Goal: Find specific page/section: Find specific page/section

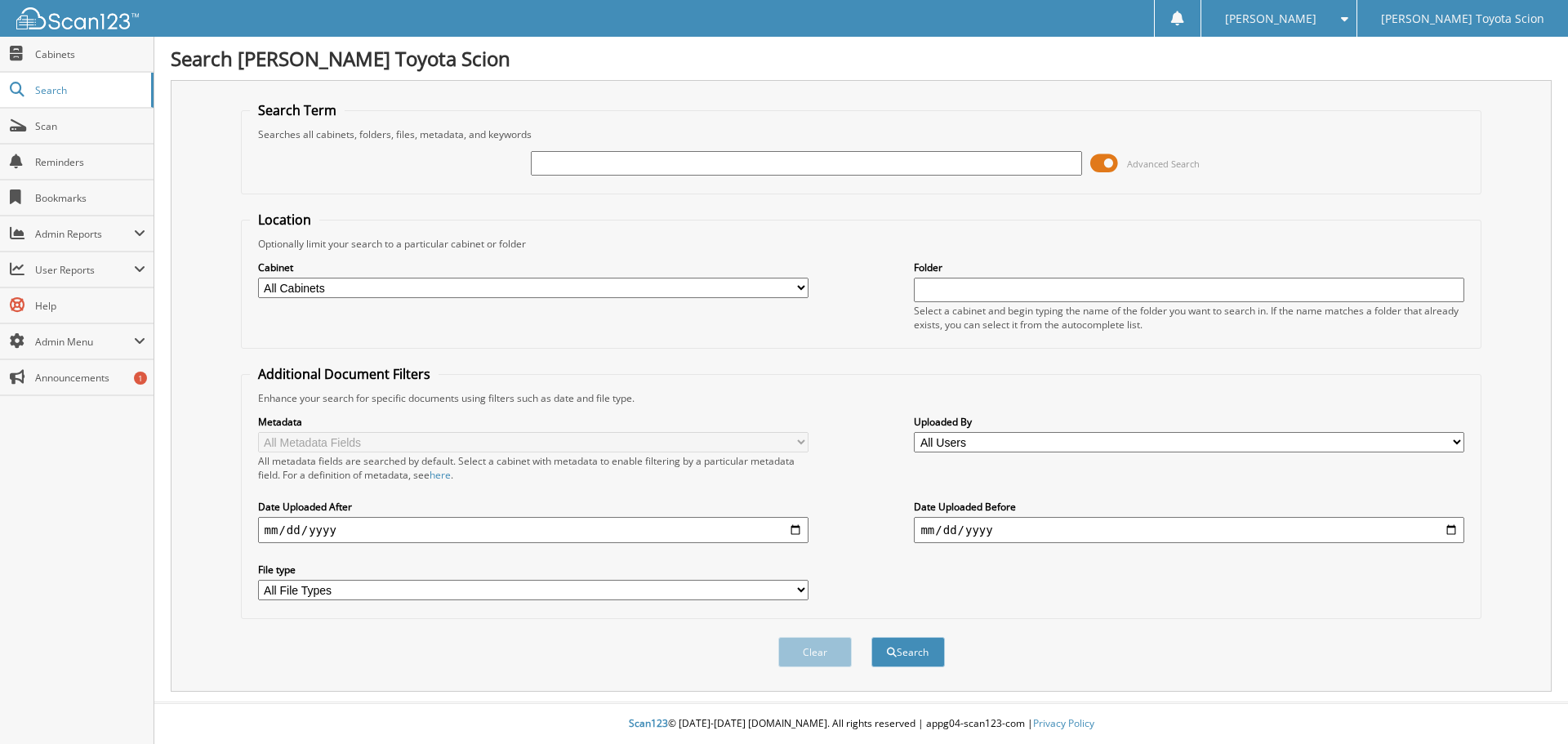
click at [678, 158] on input "text" at bounding box center [806, 163] width 551 height 24
type input "6320196"
click at [872, 638] on button "Search" at bounding box center [908, 653] width 74 height 30
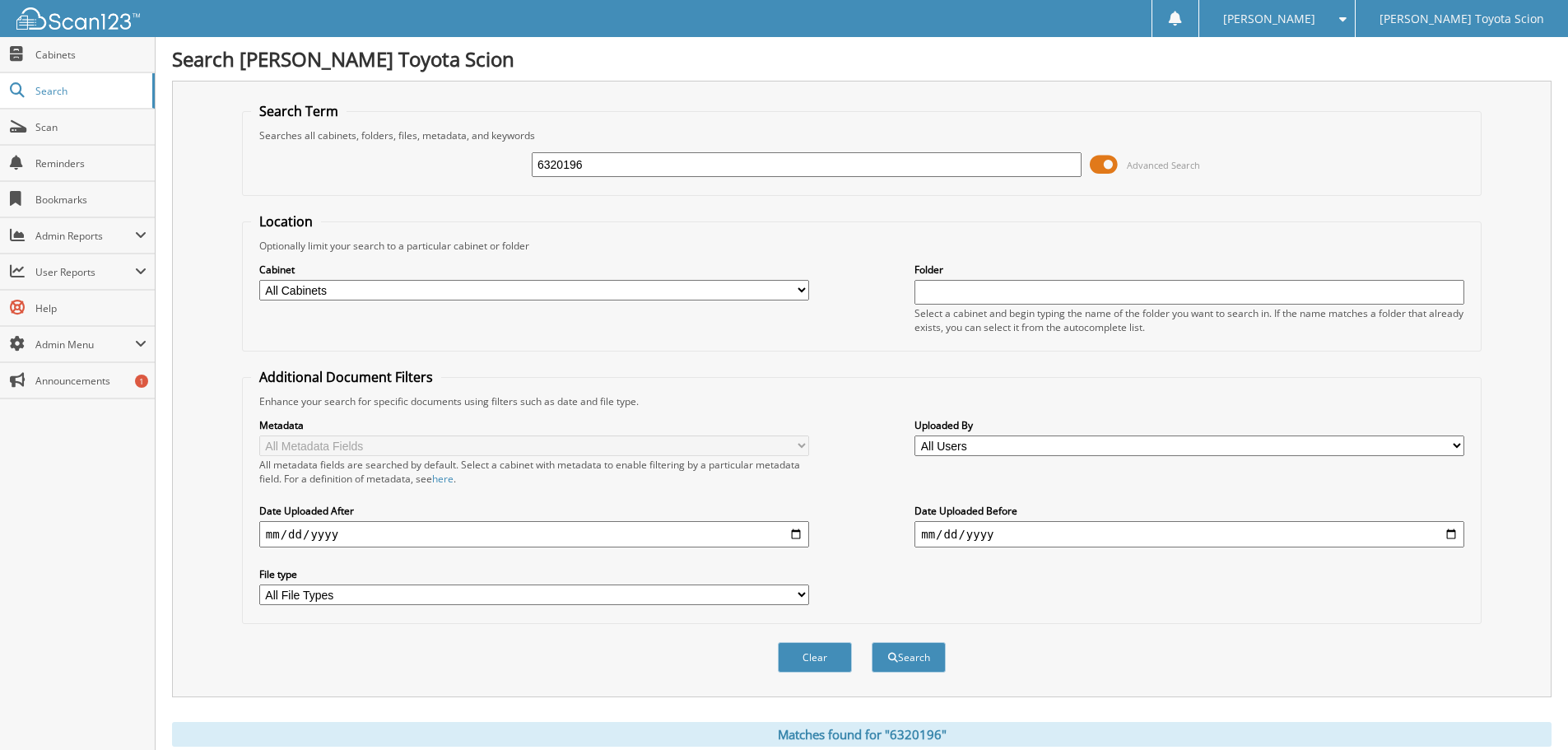
scroll to position [234, 0]
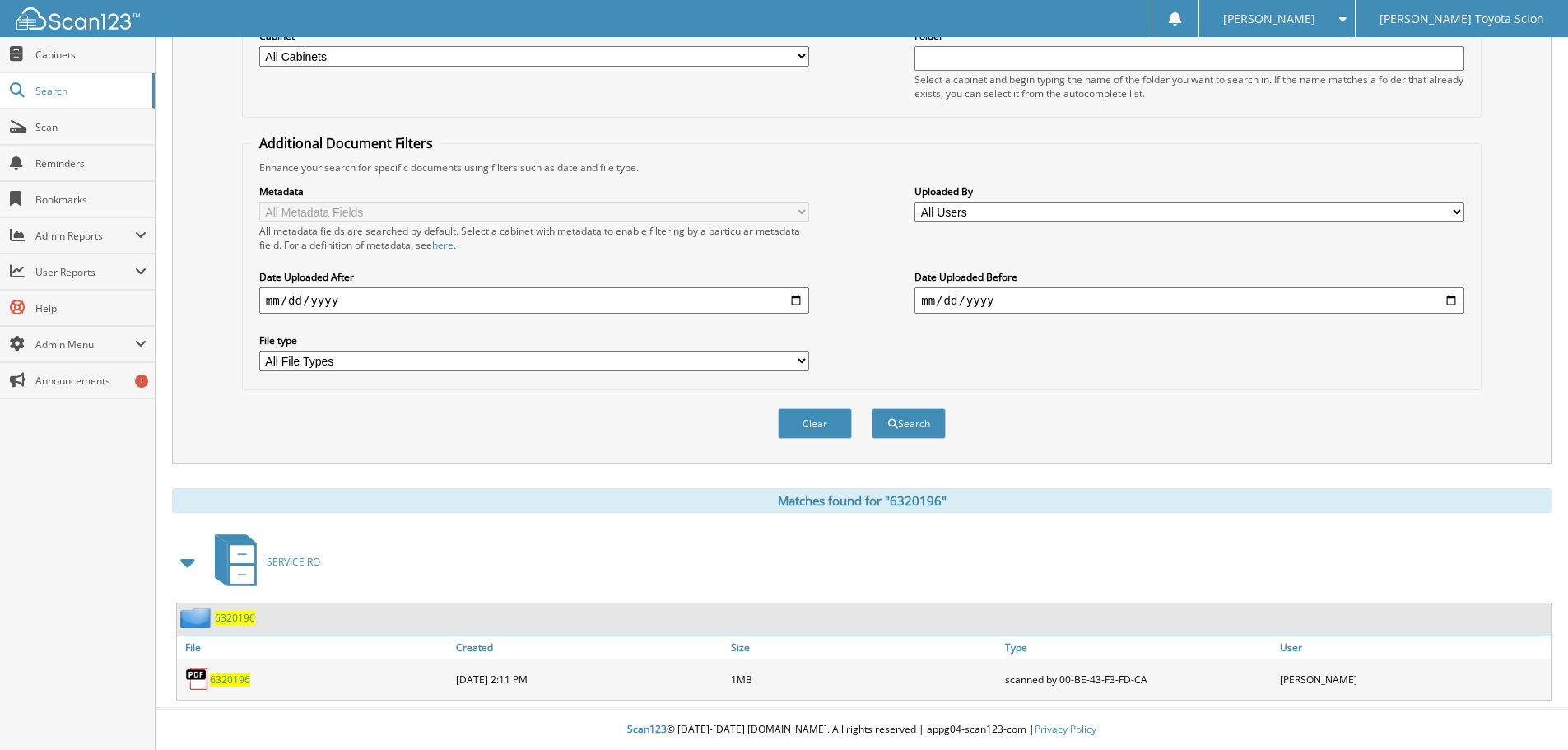
click at [224, 681] on span "6320196" at bounding box center [230, 679] width 40 height 14
